Goal: Transaction & Acquisition: Purchase product/service

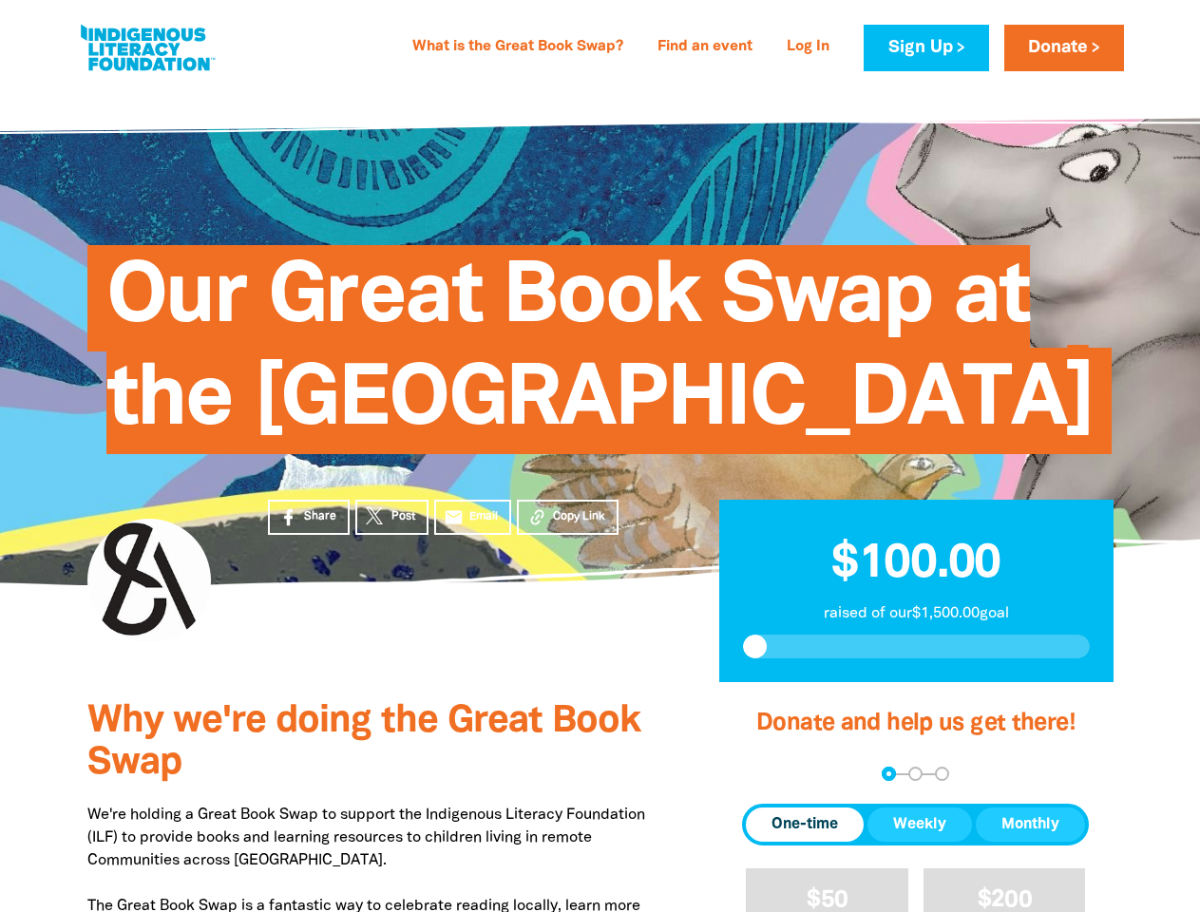
click at [599, 454] on span "Our Great Book Swap at the [GEOGRAPHIC_DATA]" at bounding box center [599, 356] width 987 height 195
click at [567, 525] on span "Copy Link" at bounding box center [579, 516] width 52 height 17
click at [767, 781] on div "arrow_back Back Step 1 Step 2 Step 3" at bounding box center [915, 774] width 347 height 14
click at [888, 776] on div "Navigate to step 1 of 3 to enter your donation amount" at bounding box center [888, 773] width 5 height 5
click at [804, 842] on span "Donation frequency" at bounding box center [805, 824] width 118 height 34
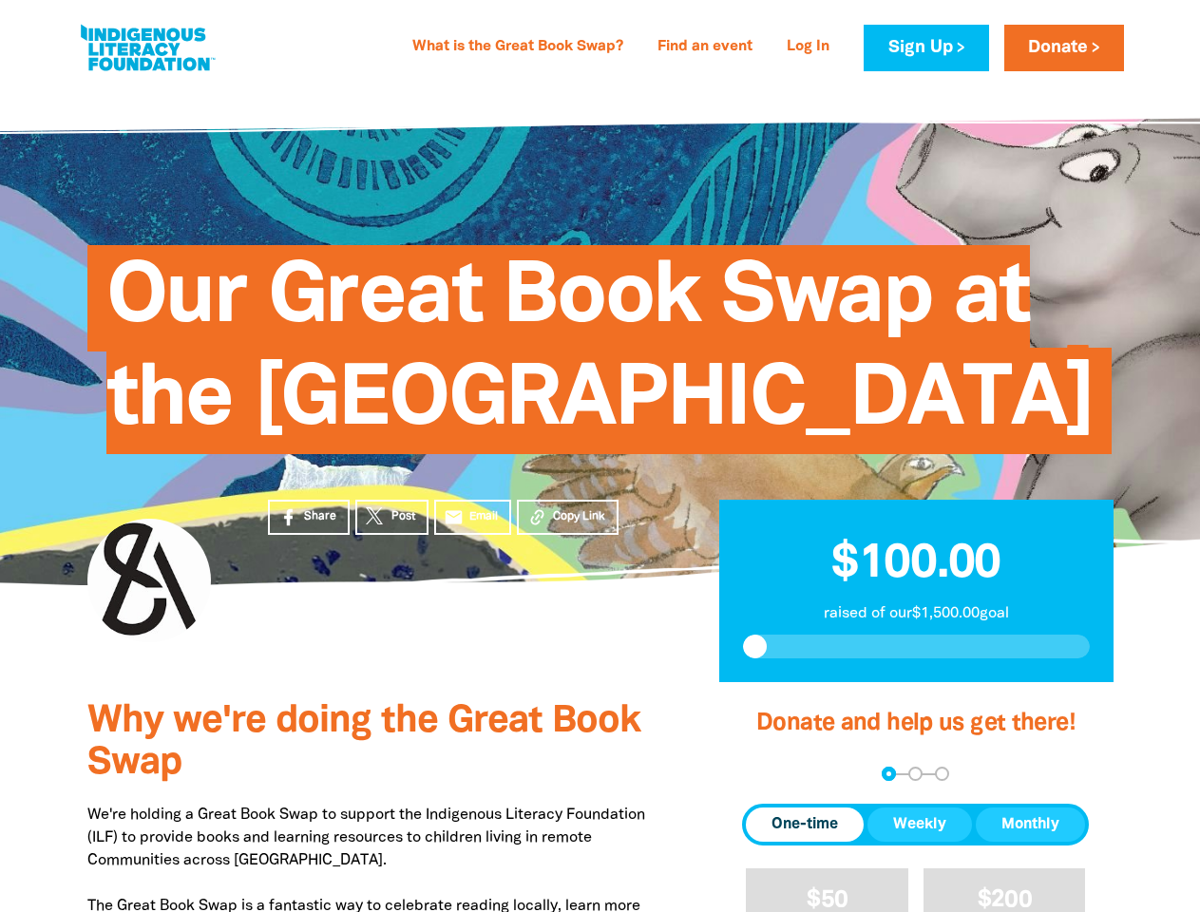
click at [919, 842] on button "Weekly" at bounding box center [919, 824] width 104 height 34
click at [1030, 842] on button "Monthly" at bounding box center [1029, 824] width 109 height 34
